Goal: Use online tool/utility: Utilize a website feature to perform a specific function

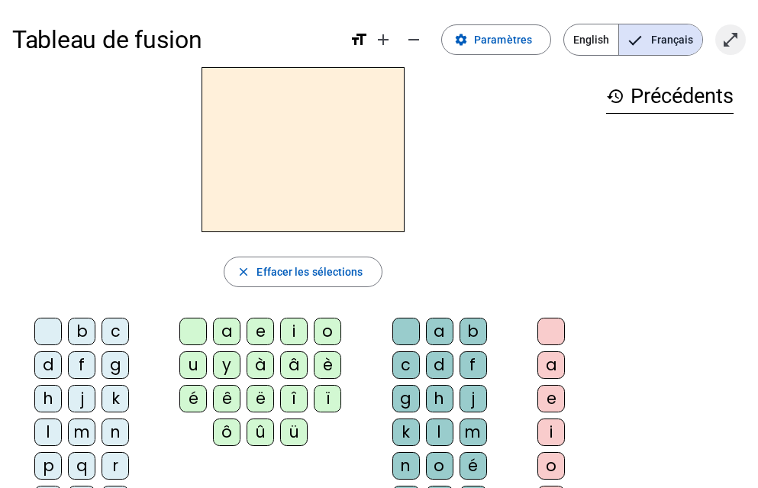
click at [728, 33] on mat-icon "open_in_full" at bounding box center [731, 40] width 18 height 18
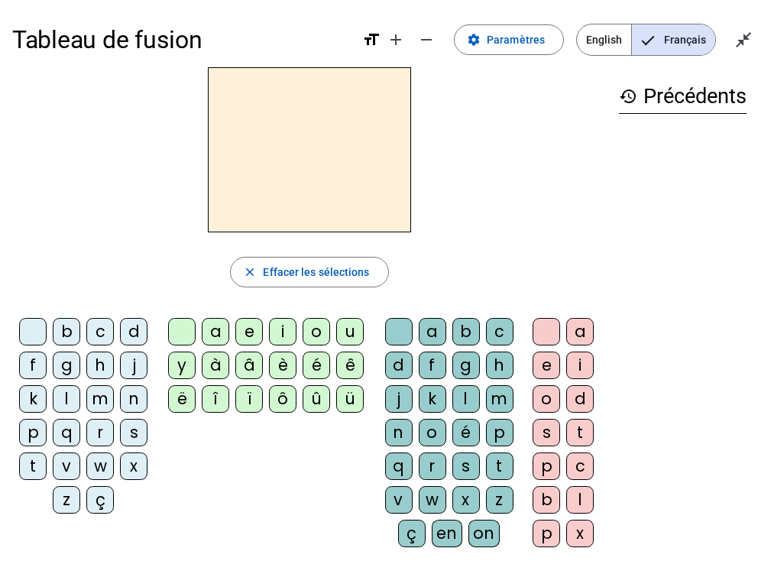
click at [105, 398] on div "m" at bounding box center [99, 398] width 27 height 27
click at [207, 332] on div "a" at bounding box center [215, 331] width 27 height 27
click at [75, 403] on div "l" at bounding box center [66, 398] width 27 height 27
click at [241, 340] on div "e" at bounding box center [248, 331] width 27 height 27
click at [131, 345] on letter-bubble "d" at bounding box center [137, 335] width 34 height 34
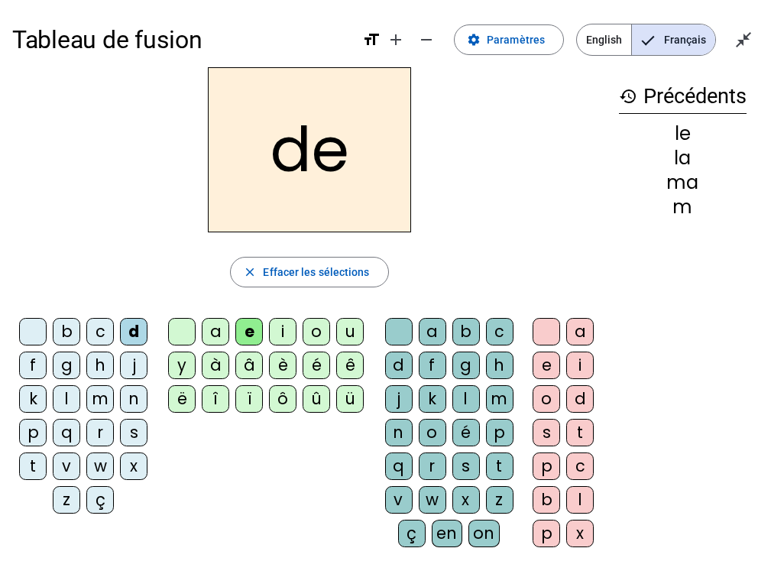
click at [353, 335] on div "u" at bounding box center [349, 331] width 27 height 27
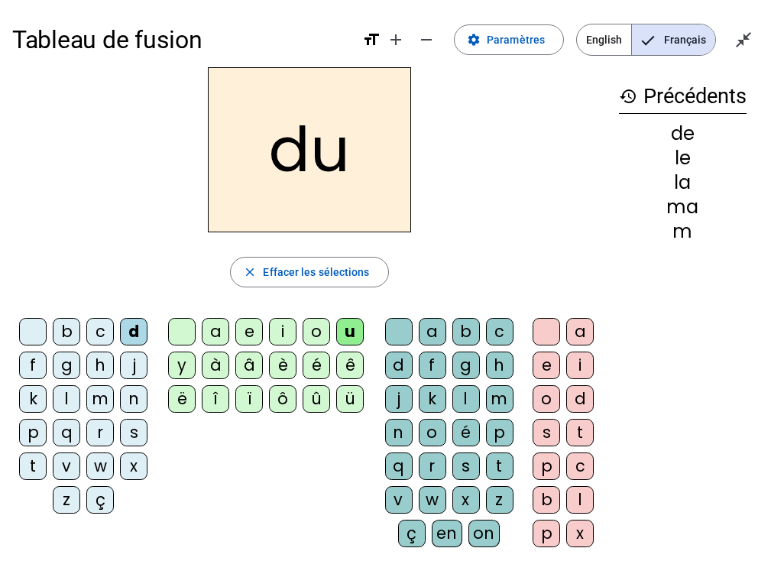
click at [31, 464] on div "t" at bounding box center [32, 465] width 27 height 27
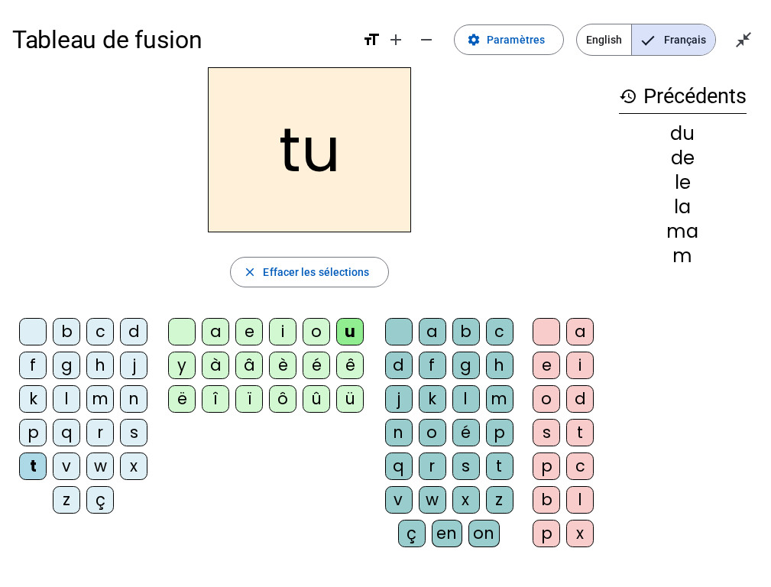
click at [212, 336] on div "a" at bounding box center [215, 331] width 27 height 27
click at [250, 334] on div "e" at bounding box center [248, 331] width 27 height 27
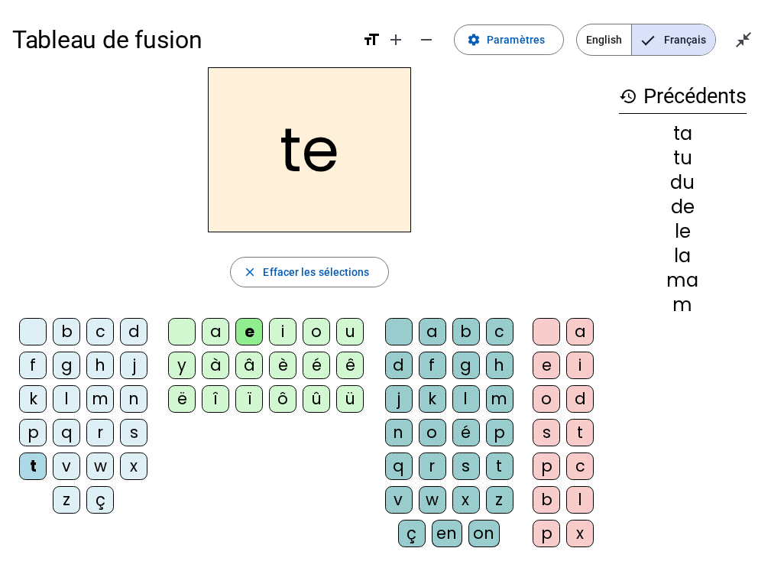
click at [105, 390] on div "m" at bounding box center [99, 398] width 27 height 27
